Goal: Download file/media

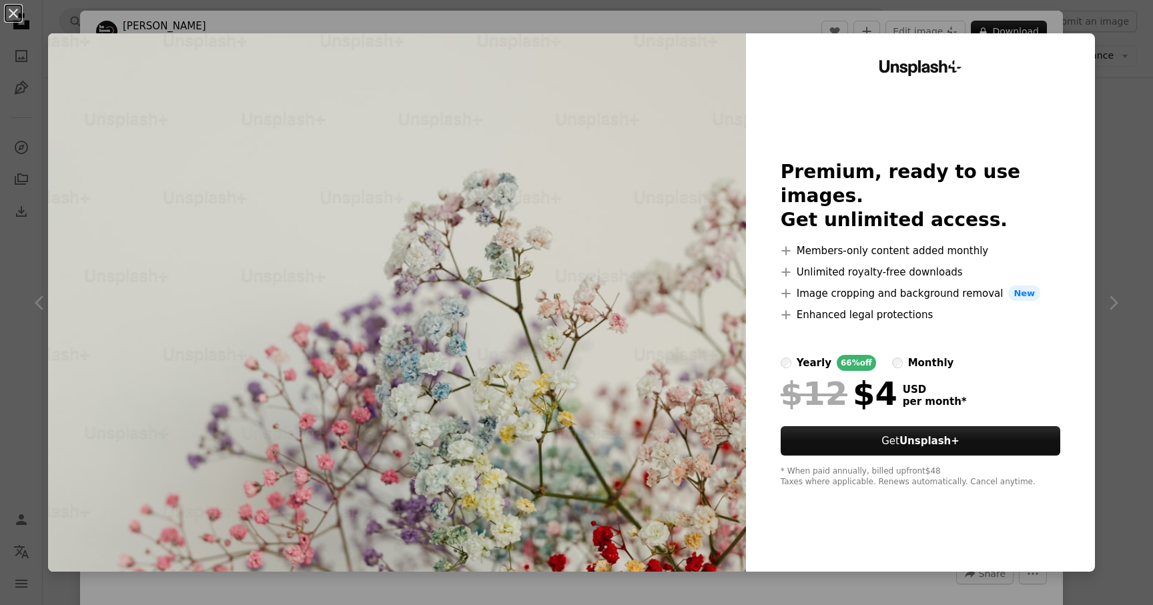
scroll to position [259, 0]
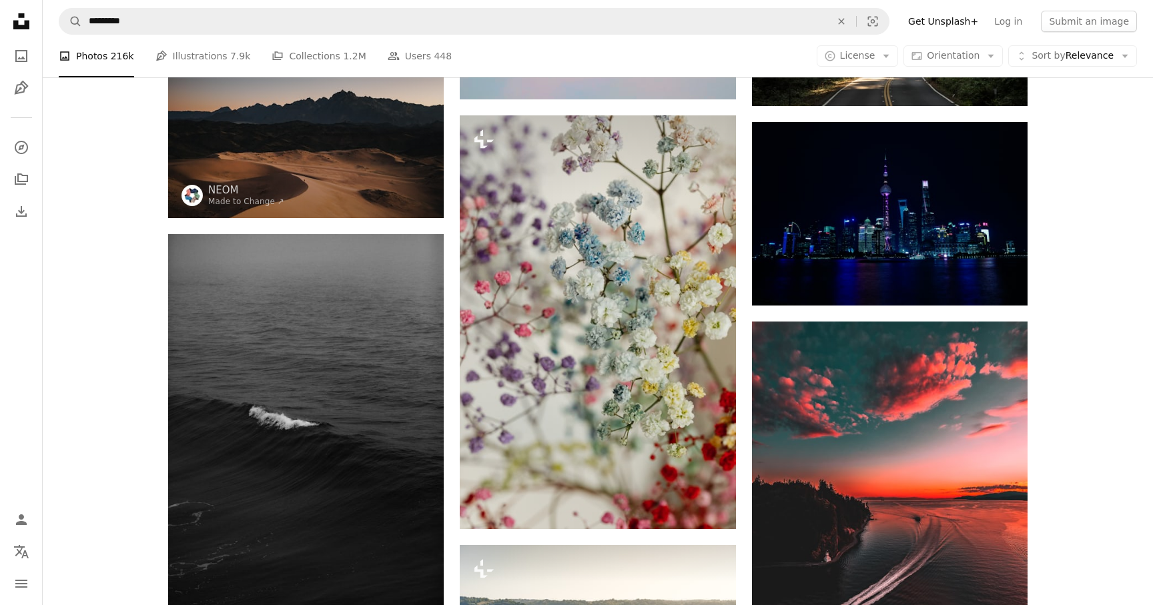
scroll to position [2675, 0]
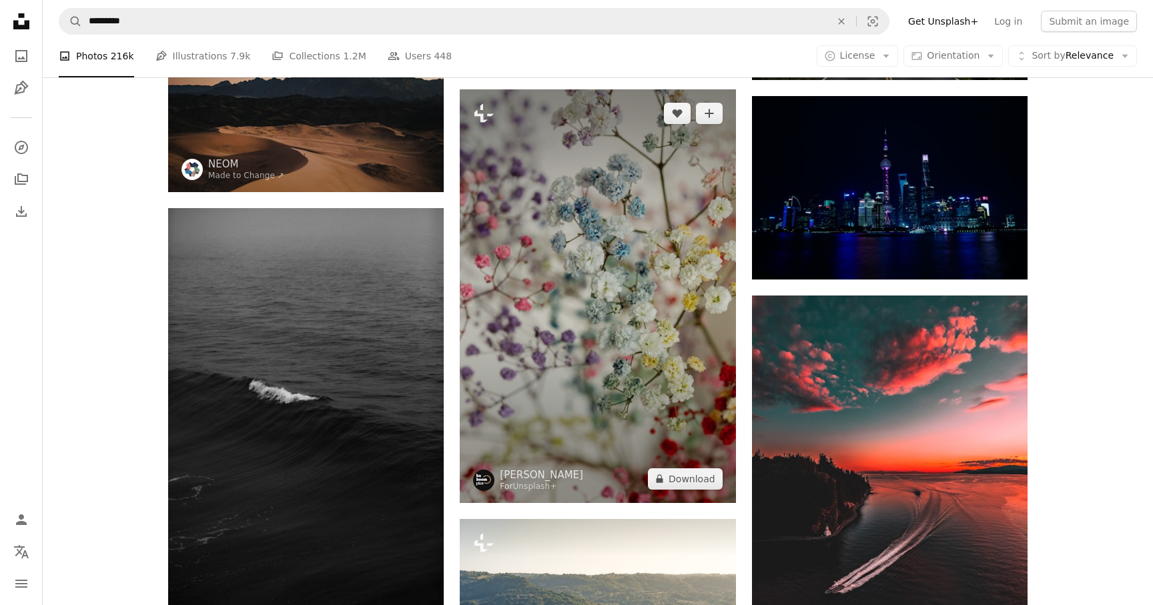
click at [612, 339] on img at bounding box center [597, 296] width 275 height 414
